Goal: Find specific page/section: Find specific page/section

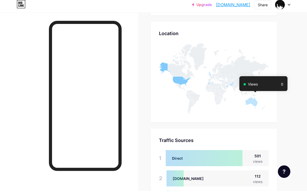
scroll to position [1904, 0]
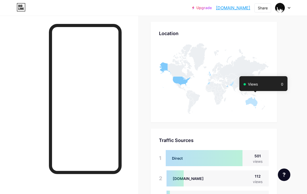
click at [160, 61] on icon at bounding box center [214, 78] width 110 height 71
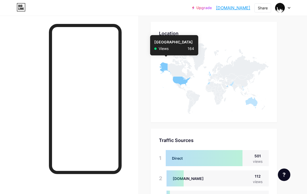
click at [166, 66] on icon at bounding box center [174, 75] width 31 height 26
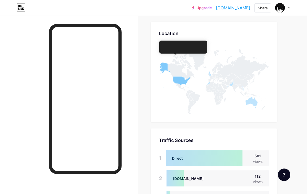
click at [175, 72] on icon at bounding box center [180, 61] width 27 height 35
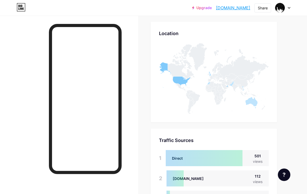
click at [165, 69] on icon at bounding box center [174, 75] width 31 height 26
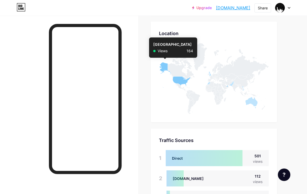
click at [181, 83] on icon at bounding box center [174, 75] width 31 height 26
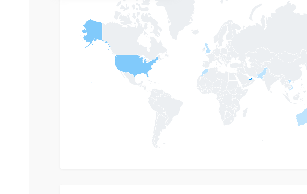
click at [159, 43] on icon at bounding box center [214, 78] width 110 height 71
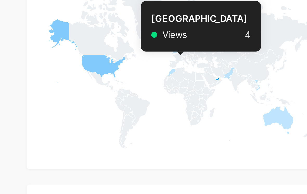
click at [207, 81] on icon at bounding box center [209, 82] width 4 height 3
click at [159, 43] on icon at bounding box center [214, 78] width 110 height 71
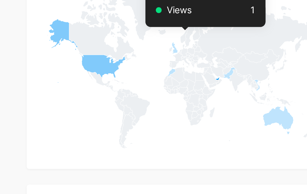
click at [208, 71] on icon at bounding box center [209, 73] width 3 height 4
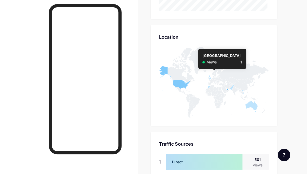
scroll to position [1901, 0]
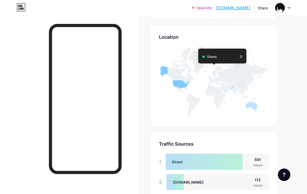
click at [30, 125] on div at bounding box center [69, 113] width 138 height 194
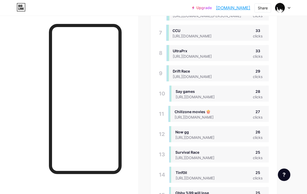
scroll to position [0, 0]
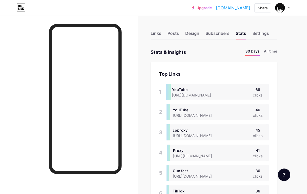
click at [277, 49] on li "All time" at bounding box center [270, 52] width 13 height 8
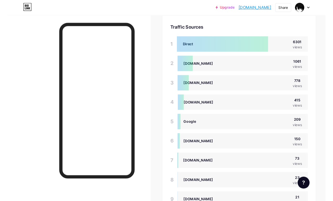
scroll to position [259877, 259745]
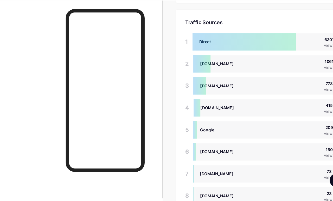
click at [40, 91] on div at bounding box center [75, 116] width 150 height 201
